Goal: Task Accomplishment & Management: Use online tool/utility

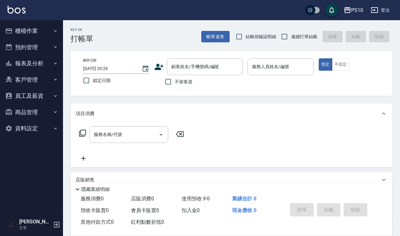
click at [260, 34] on span "結帳前確認明細" at bounding box center [261, 36] width 31 height 7
click at [246, 34] on input "結帳前確認明細" at bounding box center [238, 36] width 13 height 13
checkbox input "true"
click at [299, 38] on span "連續打單結帳" at bounding box center [304, 36] width 26 height 7
click at [291, 38] on input "連續打單結帳" at bounding box center [284, 36] width 13 height 13
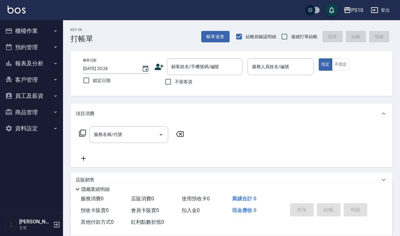
checkbox input "true"
click at [188, 79] on span "不留客資" at bounding box center [184, 81] width 18 height 7
click at [175, 79] on input "不留客資" at bounding box center [168, 81] width 13 height 13
checkbox input "true"
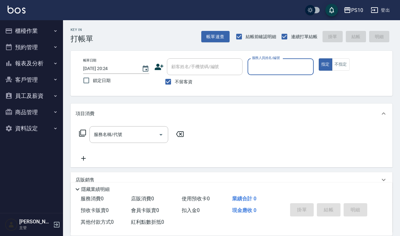
click at [267, 65] on input "服務人員姓名/編號" at bounding box center [280, 66] width 60 height 11
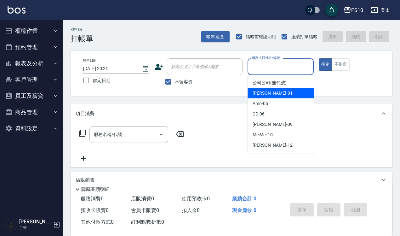
click at [268, 89] on div "[PERSON_NAME] -01" at bounding box center [280, 93] width 66 height 10
type input "[PERSON_NAME]-01"
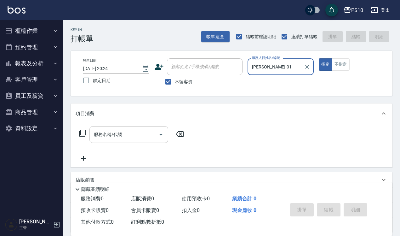
click at [105, 131] on div "服務名稱/代號 服務名稱/代號" at bounding box center [128, 134] width 79 height 17
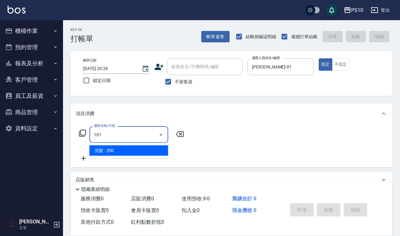
type input "洗髮(101)"
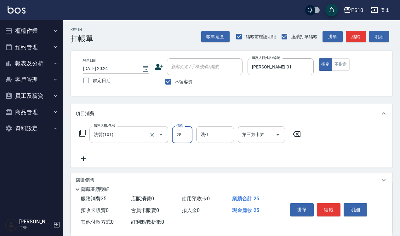
type input "250"
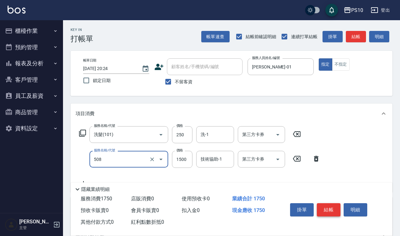
type input "5G中髮(508)"
click at [329, 203] on button "結帳" at bounding box center [329, 209] width 24 height 13
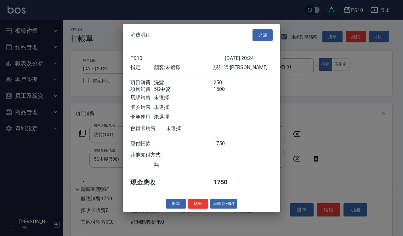
click at [202, 208] on button "結帳" at bounding box center [198, 203] width 20 height 10
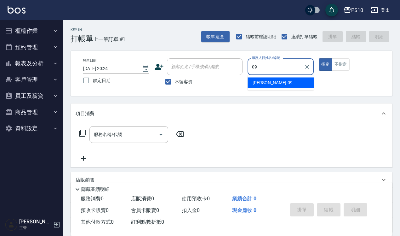
type input "[PERSON_NAME]-09"
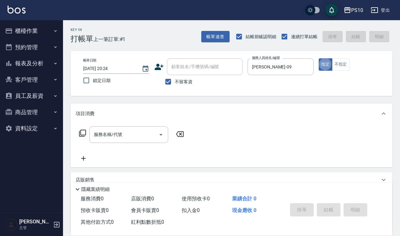
type button "true"
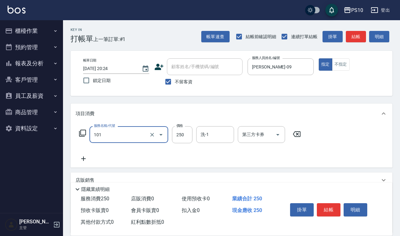
type input "洗髮(101)"
type input "280"
click at [325, 203] on button "結帳" at bounding box center [329, 209] width 24 height 13
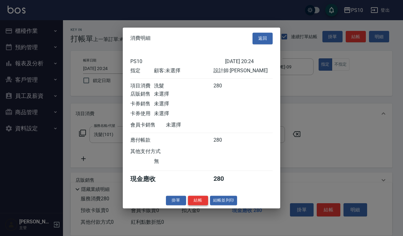
click at [200, 204] on button "結帳" at bounding box center [198, 200] width 20 height 10
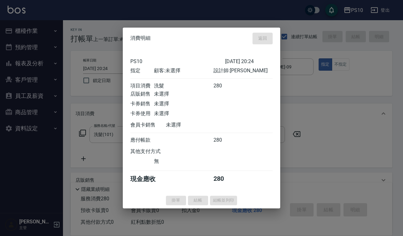
type input "[DATE] 20:25"
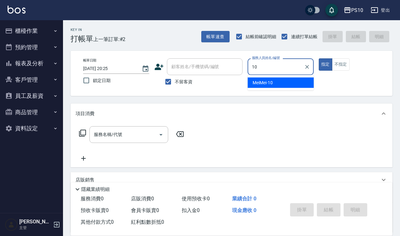
type input "MeiMei-10"
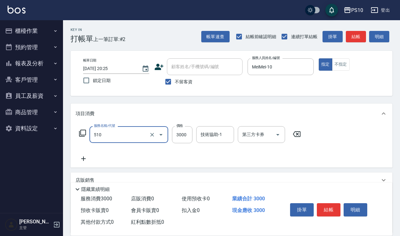
type input "離子護(510)"
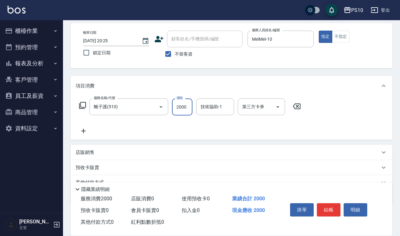
scroll to position [57, 0]
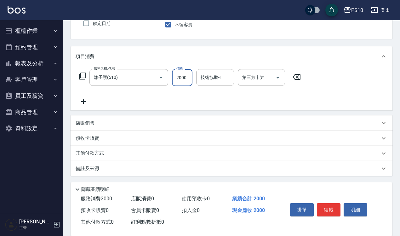
type input "2000"
click at [112, 153] on div "其他付款方式" at bounding box center [228, 153] width 304 height 7
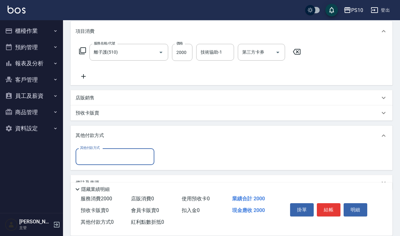
scroll to position [96, 0]
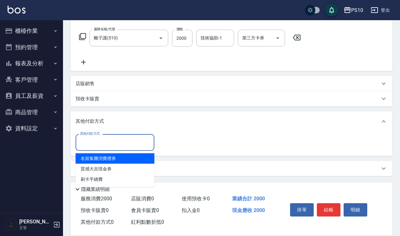
click at [123, 142] on input "其他付款方式" at bounding box center [114, 142] width 73 height 11
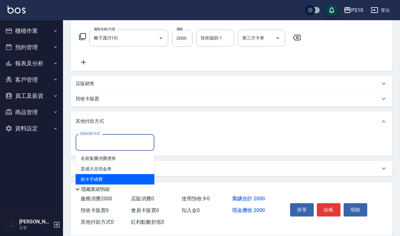
click at [113, 179] on span "刷卡手續費" at bounding box center [115, 179] width 79 height 10
type input "刷卡手續費"
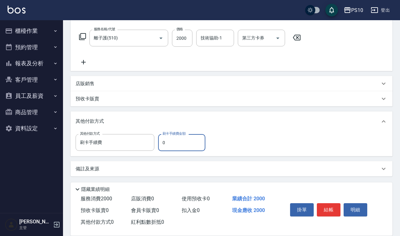
drag, startPoint x: 164, startPoint y: 141, endPoint x: 160, endPoint y: 141, distance: 4.7
click at [160, 141] on input "0" at bounding box center [181, 142] width 47 height 17
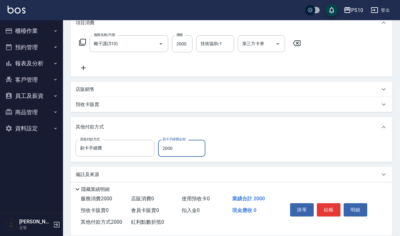
scroll to position [0, 0]
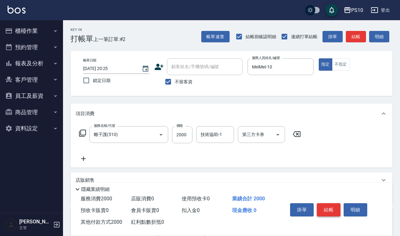
type input "2000"
click at [326, 203] on button "結帳" at bounding box center [329, 209] width 24 height 13
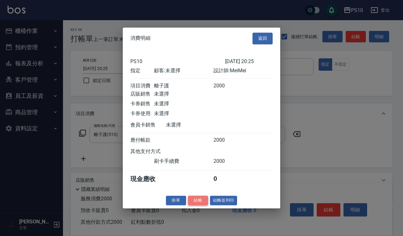
click at [202, 205] on button "結帳" at bounding box center [198, 200] width 20 height 10
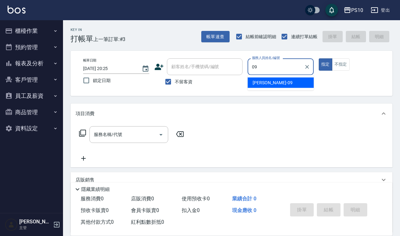
type input "[PERSON_NAME]-09"
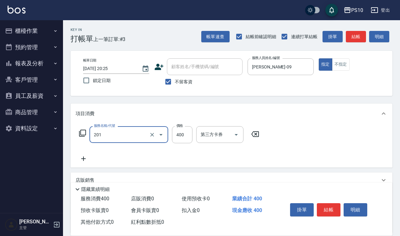
type input "剪髮(201)"
type input "300"
click at [347, 69] on button "不指定" at bounding box center [341, 64] width 18 height 12
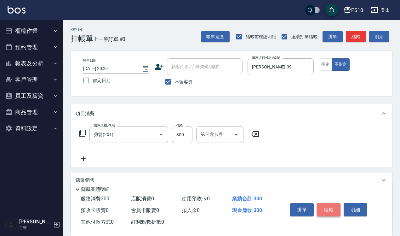
click at [326, 204] on button "結帳" at bounding box center [329, 209] width 24 height 13
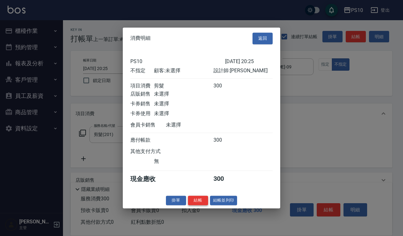
click at [196, 205] on button "結帳" at bounding box center [198, 200] width 20 height 10
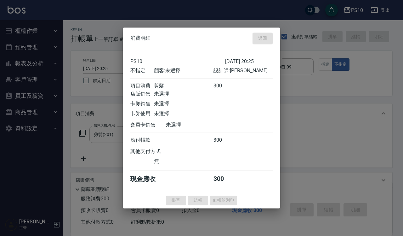
type input "[DATE] 20:26"
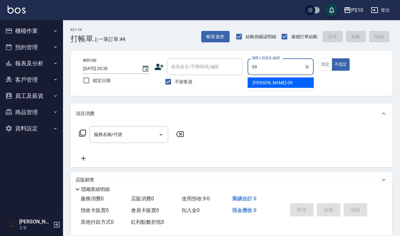
type input "[PERSON_NAME]-09"
type button "false"
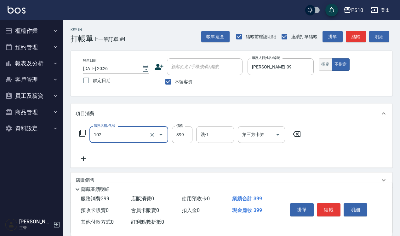
type input "SPA洗髮399(102)"
click at [323, 60] on button "指定" at bounding box center [326, 64] width 14 height 12
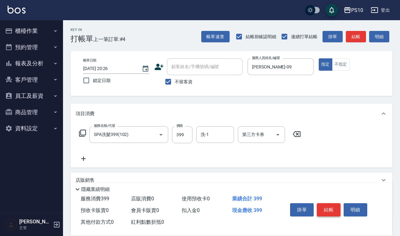
click at [330, 204] on button "結帳" at bounding box center [329, 209] width 24 height 13
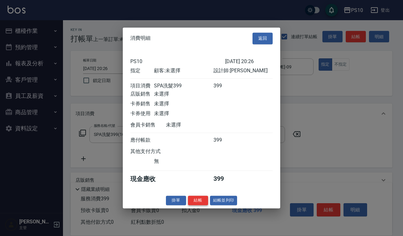
click at [203, 202] on button "結帳" at bounding box center [198, 200] width 20 height 10
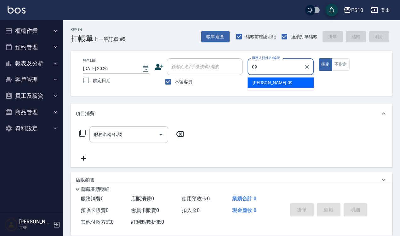
type input "[PERSON_NAME]-09"
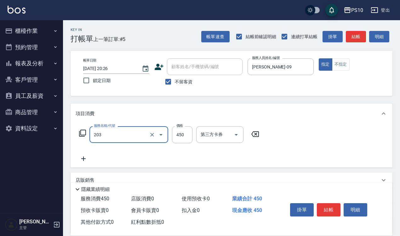
type input "剪+洗(203)"
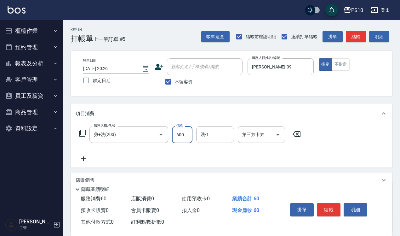
type input "600"
click at [333, 205] on button "結帳" at bounding box center [329, 209] width 24 height 13
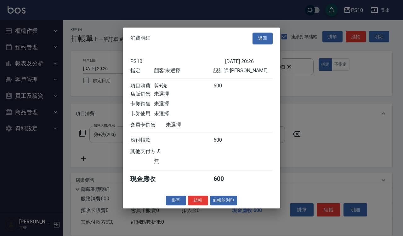
click at [197, 208] on div "消費明細 返回 PS10 [DATE] 20:26 指定 顧客: 未選擇 設計師: [PERSON_NAME] 項目消費 剪+洗 600 店販銷售 未選擇 卡…" at bounding box center [201, 117] width 157 height 180
click at [194, 205] on button "結帳" at bounding box center [198, 200] width 20 height 10
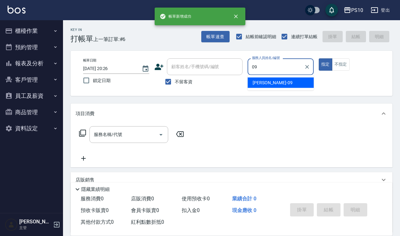
type input "[PERSON_NAME]-09"
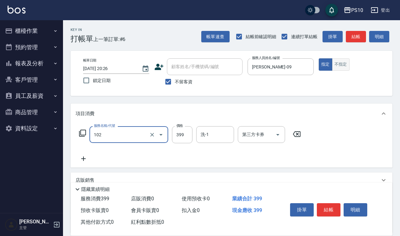
type input "SPA洗髮399(102)"
click at [335, 65] on button "不指定" at bounding box center [341, 64] width 18 height 12
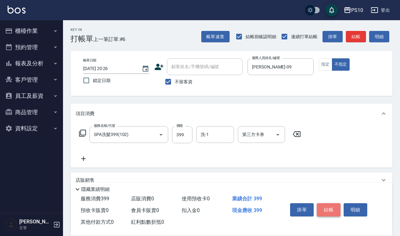
click at [326, 205] on button "結帳" at bounding box center [329, 209] width 24 height 13
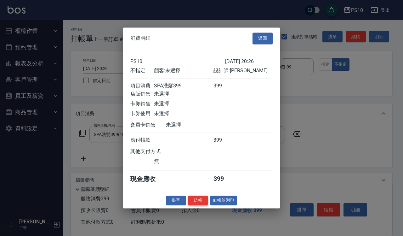
click at [201, 205] on button "結帳" at bounding box center [198, 200] width 20 height 10
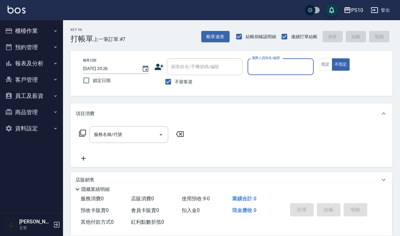
click at [49, 28] on button "櫃檯作業" at bounding box center [32, 31] width 58 height 16
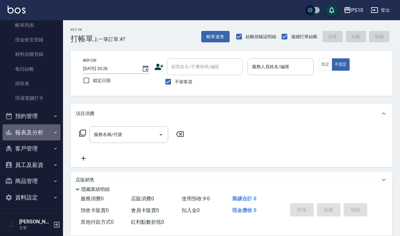
click at [39, 134] on button "報表及分析" at bounding box center [32, 132] width 58 height 16
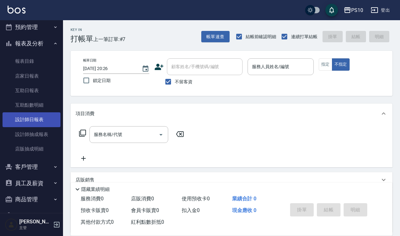
scroll to position [128, 0]
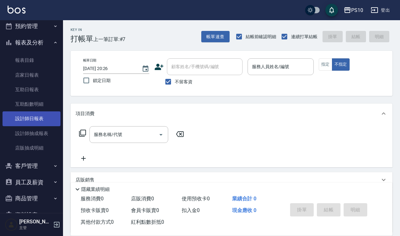
click at [43, 115] on link "設計師日報表" at bounding box center [32, 118] width 58 height 14
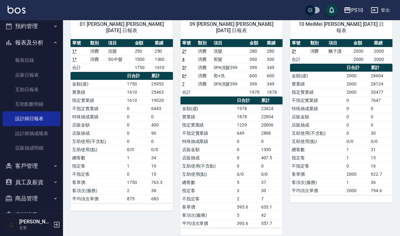
scroll to position [56, 0]
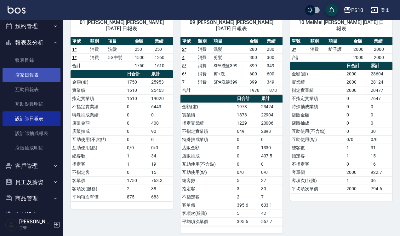
click at [41, 78] on link "店家日報表" at bounding box center [32, 75] width 58 height 14
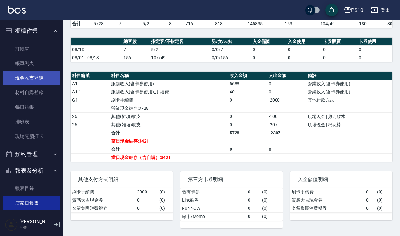
click at [43, 81] on link "現金收支登錄" at bounding box center [32, 78] width 58 height 14
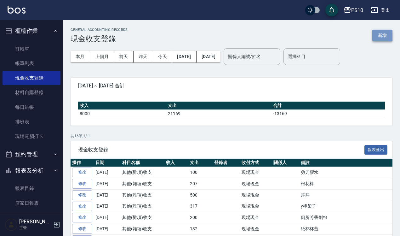
click at [386, 32] on button "新增" at bounding box center [382, 36] width 20 height 12
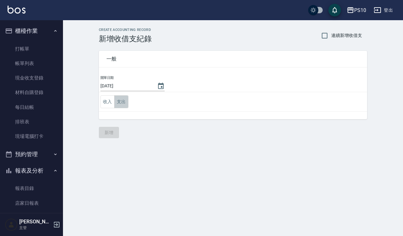
click at [125, 100] on button "支出" at bounding box center [121, 101] width 14 height 13
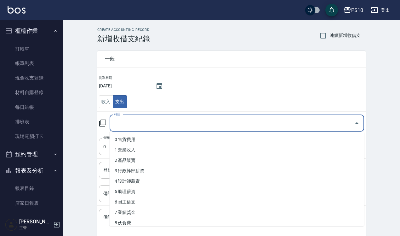
click at [128, 119] on input "科目" at bounding box center [231, 122] width 239 height 11
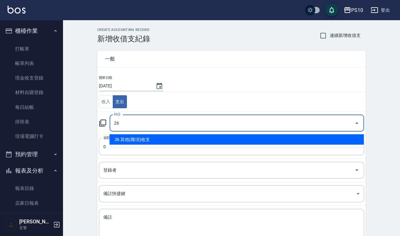
click at [143, 136] on li "26 其他(雜項)收支" at bounding box center [237, 139] width 254 height 10
type input "26 其他(雜項)收支"
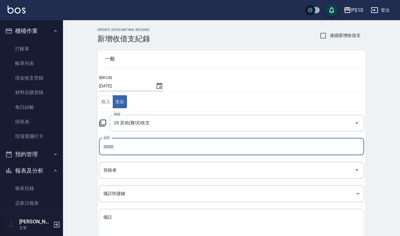
type input "3000"
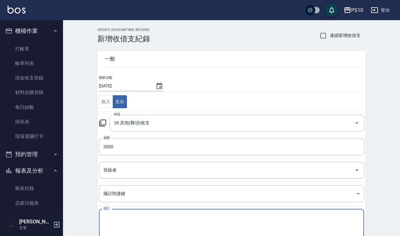
click at [141, 227] on textarea "備註" at bounding box center [231, 224] width 256 height 21
type textarea "x"
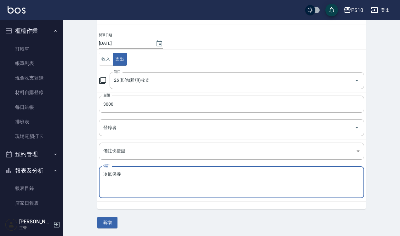
scroll to position [43, 0]
type textarea "冷氣保養"
click at [109, 225] on button "新增" at bounding box center [107, 222] width 20 height 12
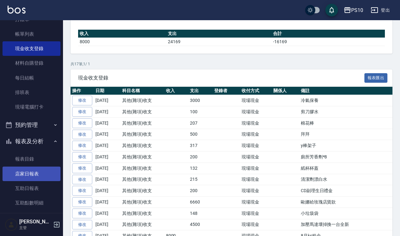
scroll to position [79, 0]
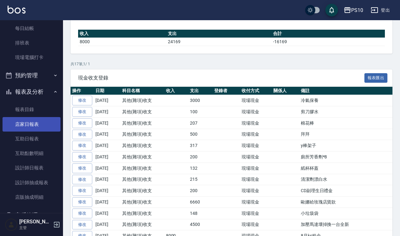
click at [34, 127] on link "店家日報表" at bounding box center [32, 124] width 58 height 14
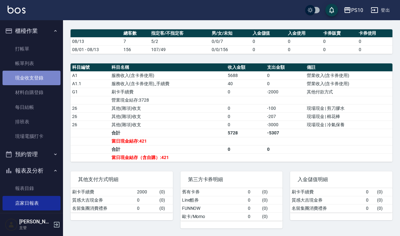
click at [55, 74] on link "現金收支登錄" at bounding box center [32, 78] width 58 height 14
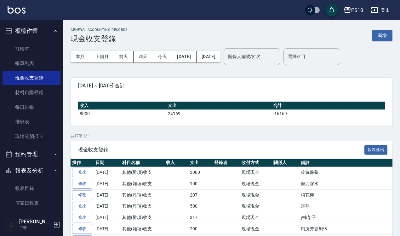
scroll to position [145, 0]
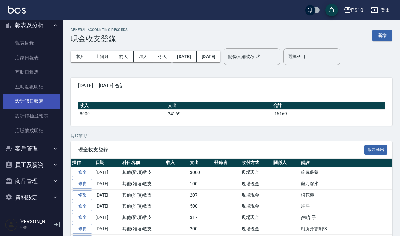
click at [46, 100] on link "設計師日報表" at bounding box center [32, 101] width 58 height 14
